Goal: Navigation & Orientation: Find specific page/section

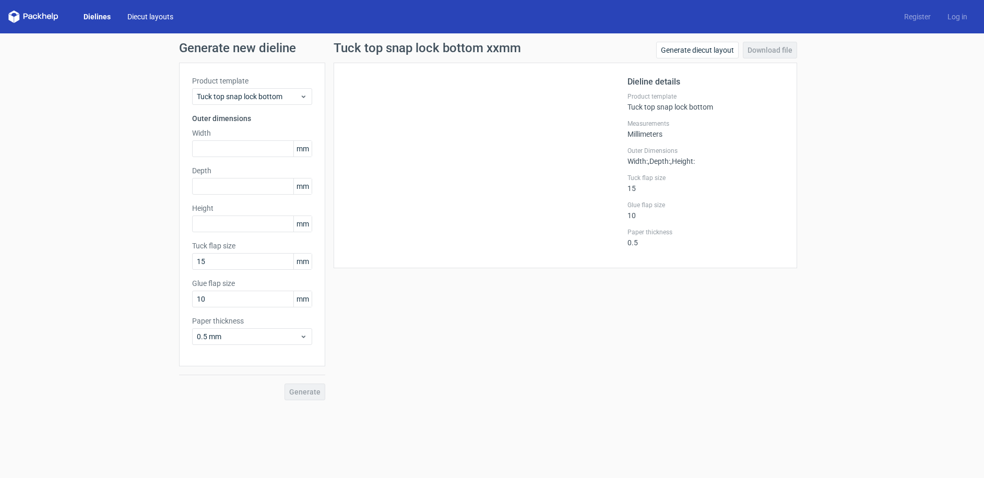
click at [146, 18] on link "Diecut layouts" at bounding box center [150, 16] width 63 height 10
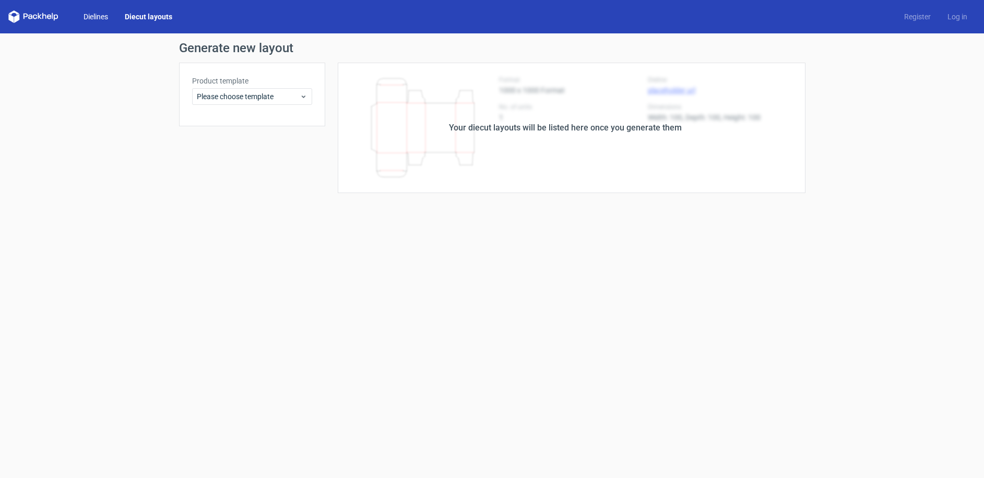
click at [82, 18] on link "Dielines" at bounding box center [95, 16] width 41 height 10
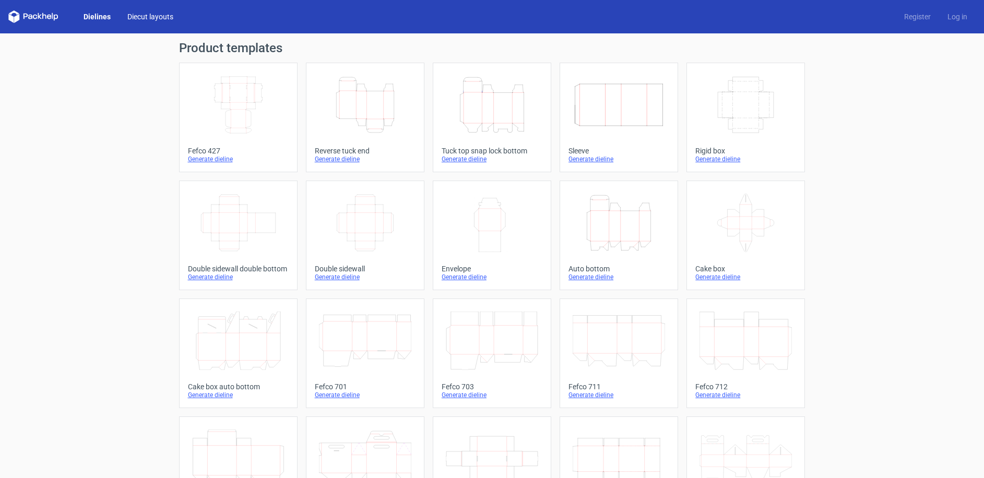
click at [145, 13] on link "Diecut layouts" at bounding box center [150, 16] width 63 height 10
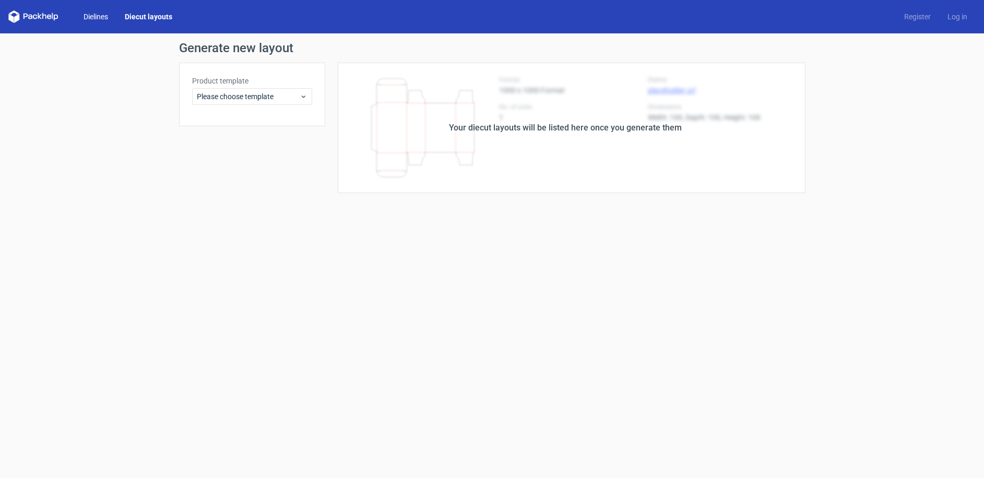
click at [103, 13] on link "Dielines" at bounding box center [95, 16] width 41 height 10
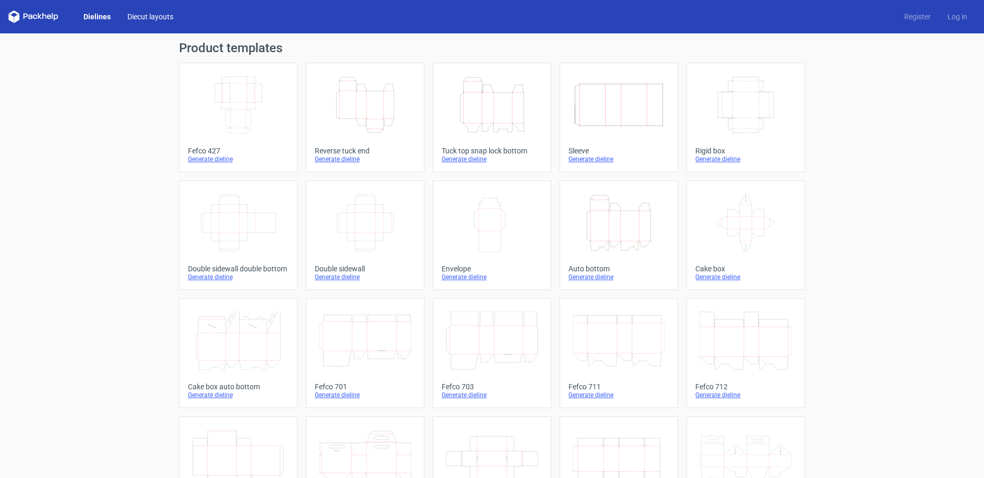
click at [155, 11] on link "Diecut layouts" at bounding box center [150, 16] width 63 height 10
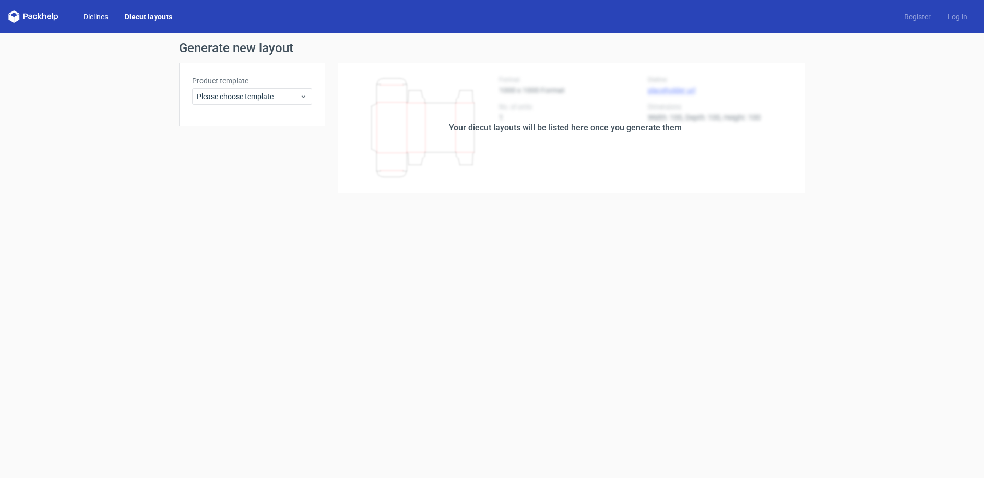
click at [88, 12] on link "Dielines" at bounding box center [95, 16] width 41 height 10
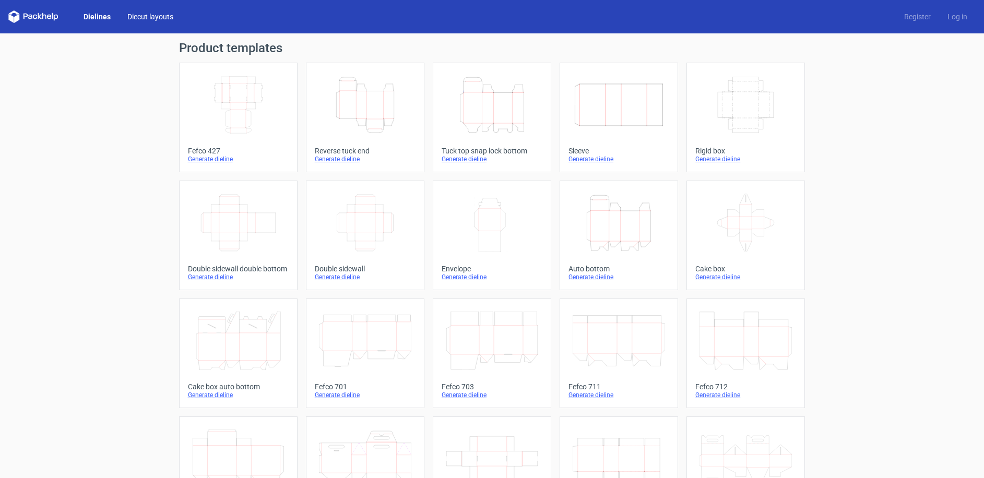
click at [150, 14] on link "Diecut layouts" at bounding box center [150, 16] width 63 height 10
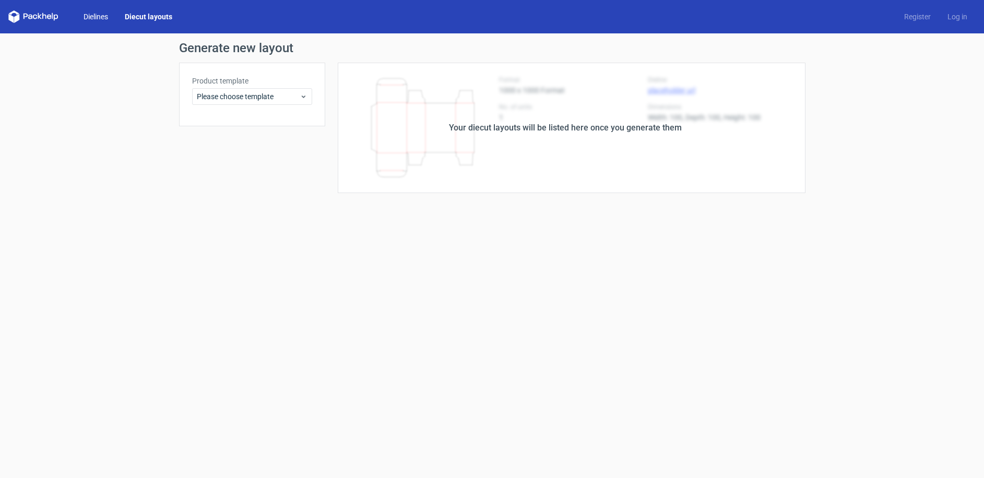
click at [96, 14] on link "Dielines" at bounding box center [95, 16] width 41 height 10
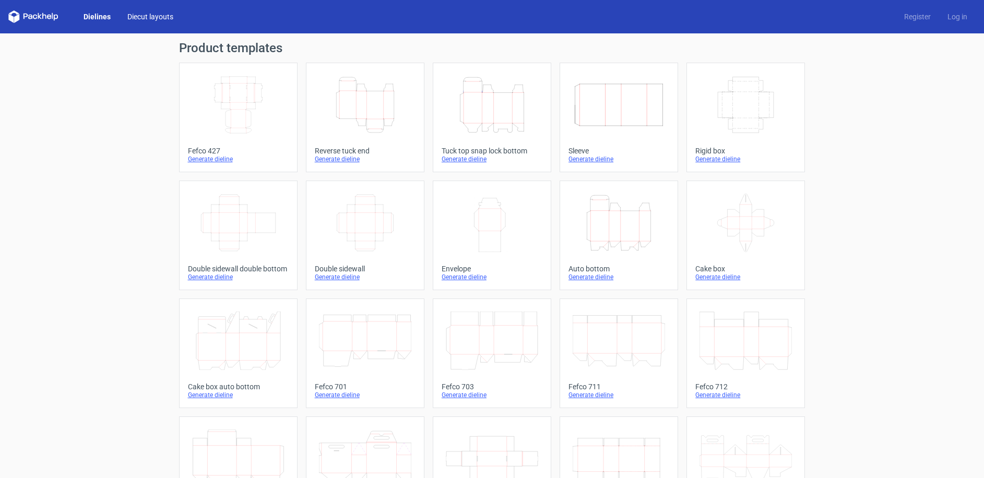
click at [133, 13] on link "Diecut layouts" at bounding box center [150, 16] width 63 height 10
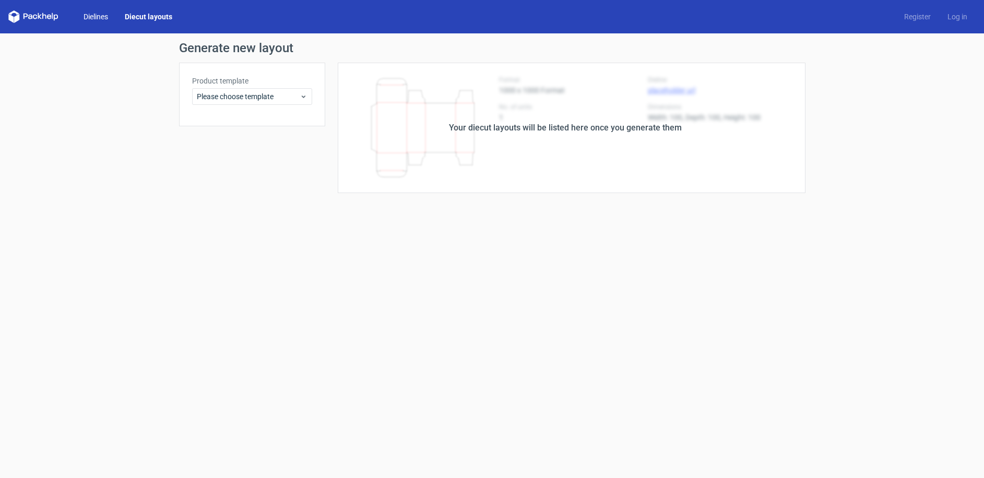
click at [99, 13] on link "Dielines" at bounding box center [95, 16] width 41 height 10
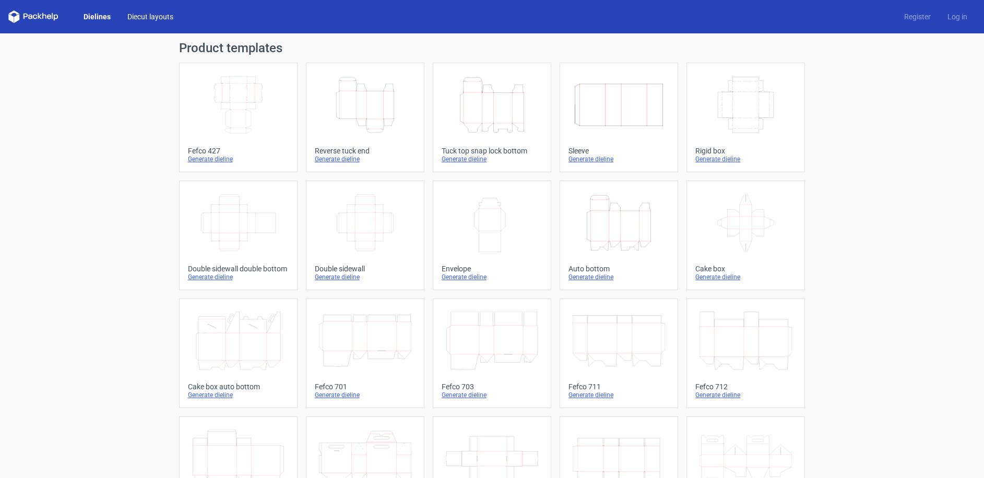
click at [134, 12] on link "Diecut layouts" at bounding box center [150, 16] width 63 height 10
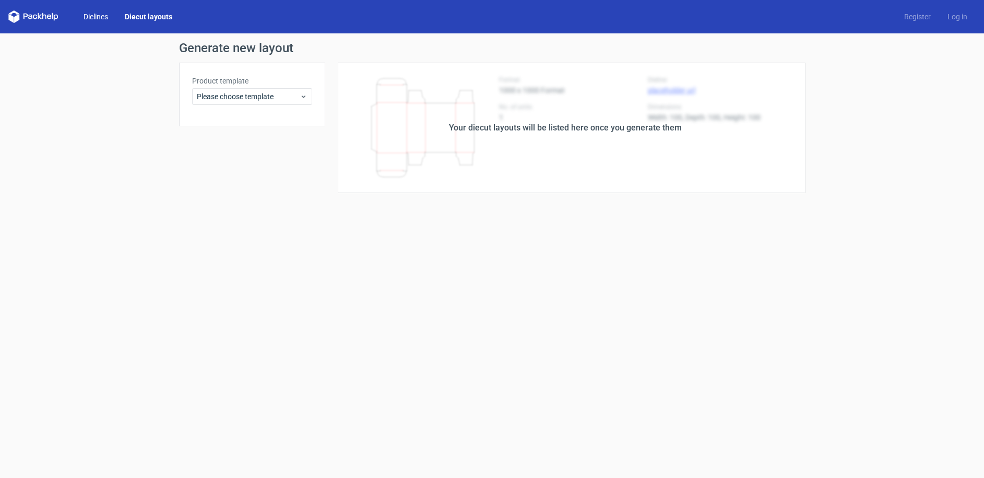
click at [100, 18] on link "Dielines" at bounding box center [95, 16] width 41 height 10
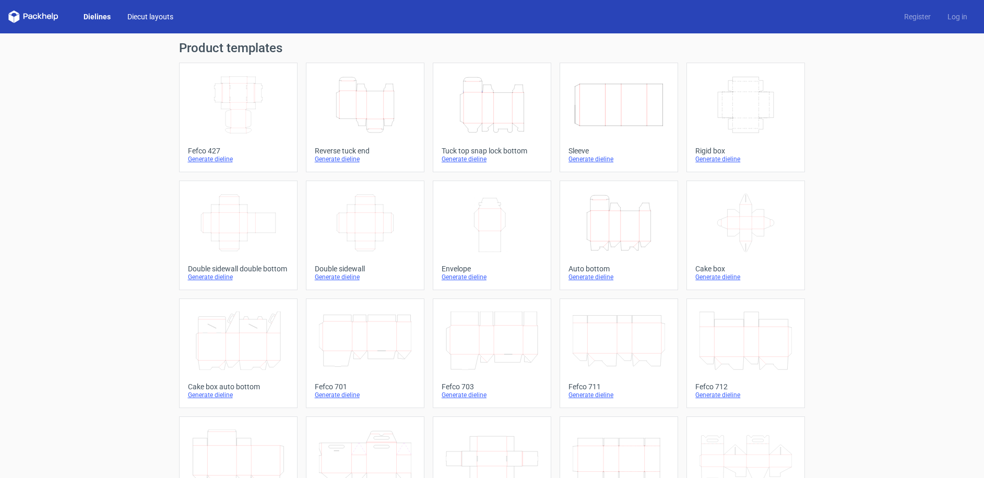
click at [158, 17] on link "Diecut layouts" at bounding box center [150, 16] width 63 height 10
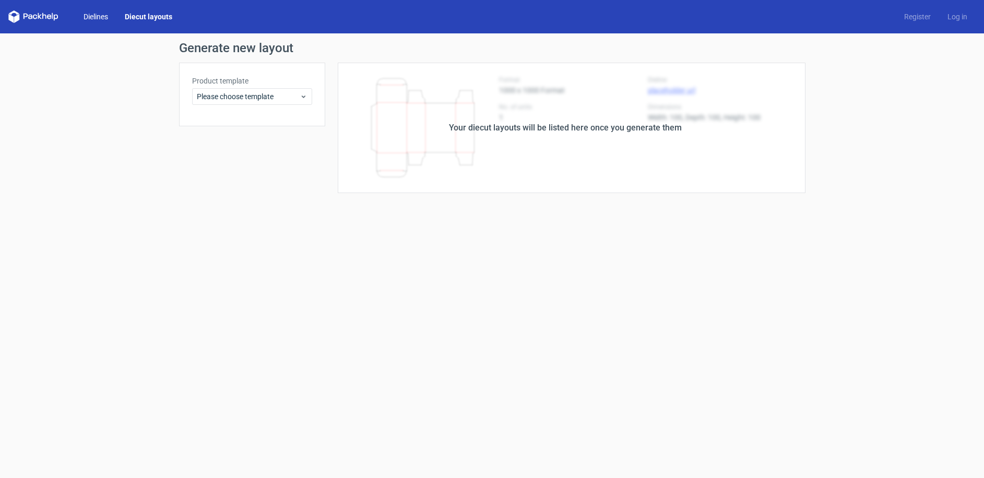
click at [94, 15] on link "Dielines" at bounding box center [95, 16] width 41 height 10
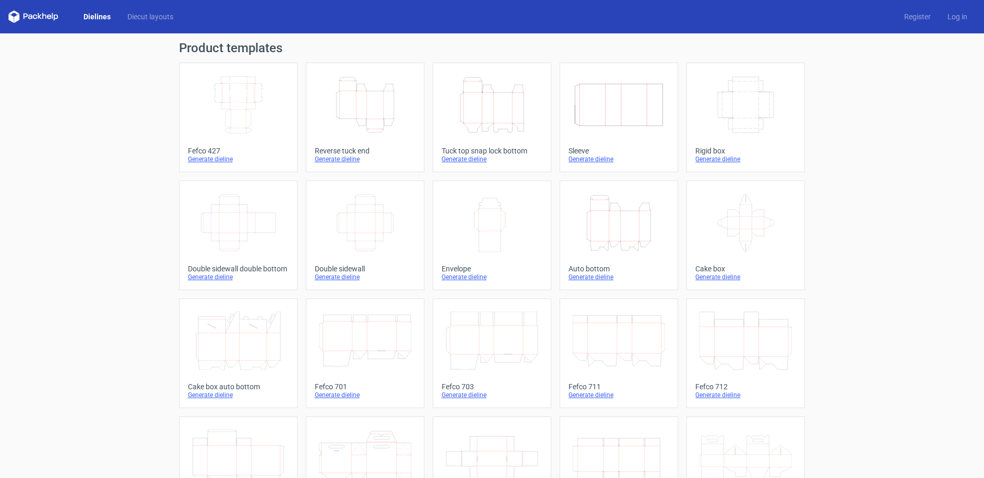
click at [138, 8] on div "Dielines Diecut layouts Register Log in" at bounding box center [492, 16] width 984 height 33
click at [138, 9] on div "Dielines Diecut layouts Register Log in" at bounding box center [492, 16] width 984 height 33
click at [140, 12] on link "Diecut layouts" at bounding box center [150, 16] width 63 height 10
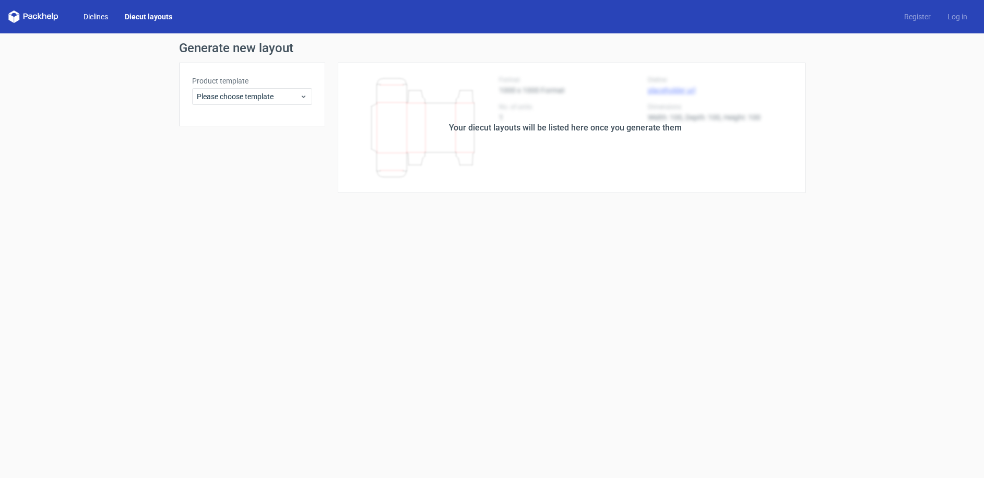
click at [95, 11] on link "Dielines" at bounding box center [95, 16] width 41 height 10
